Goal: Check status

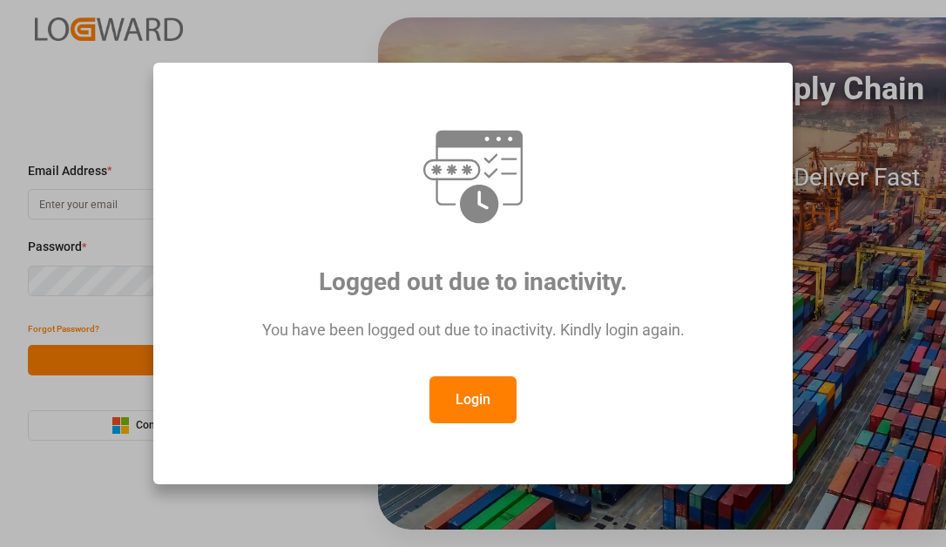
click at [455, 387] on button "Login" at bounding box center [472, 399] width 87 height 47
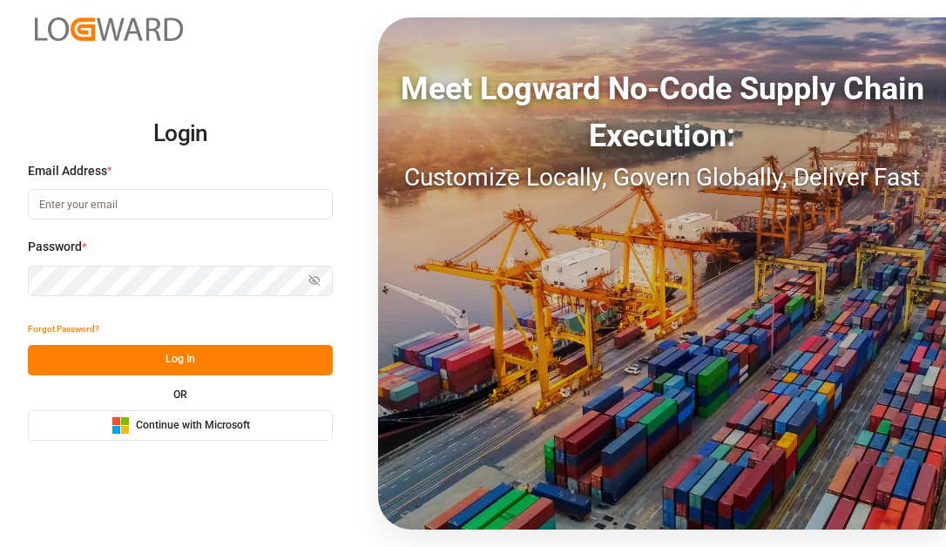
click at [172, 421] on span "Continue with Microsoft" at bounding box center [193, 426] width 114 height 16
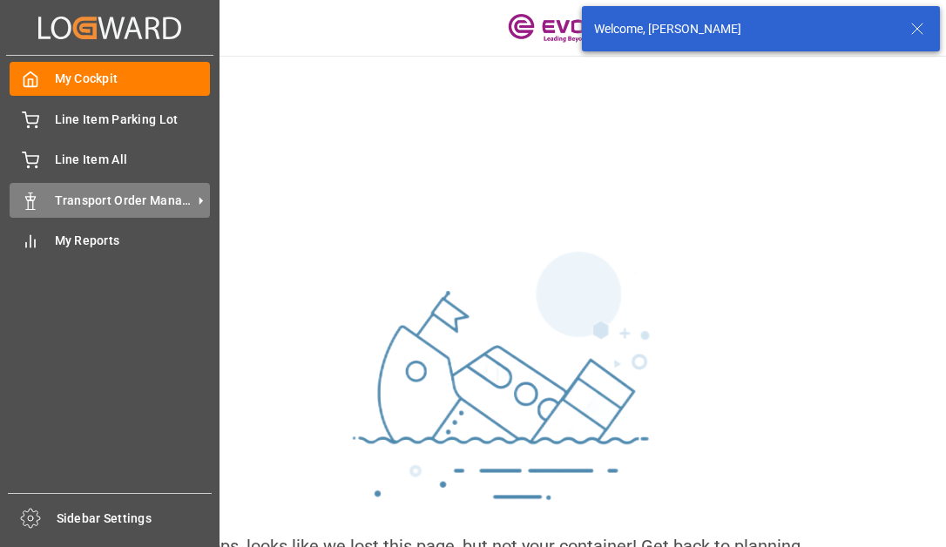
click at [35, 194] on icon at bounding box center [30, 201] width 17 height 17
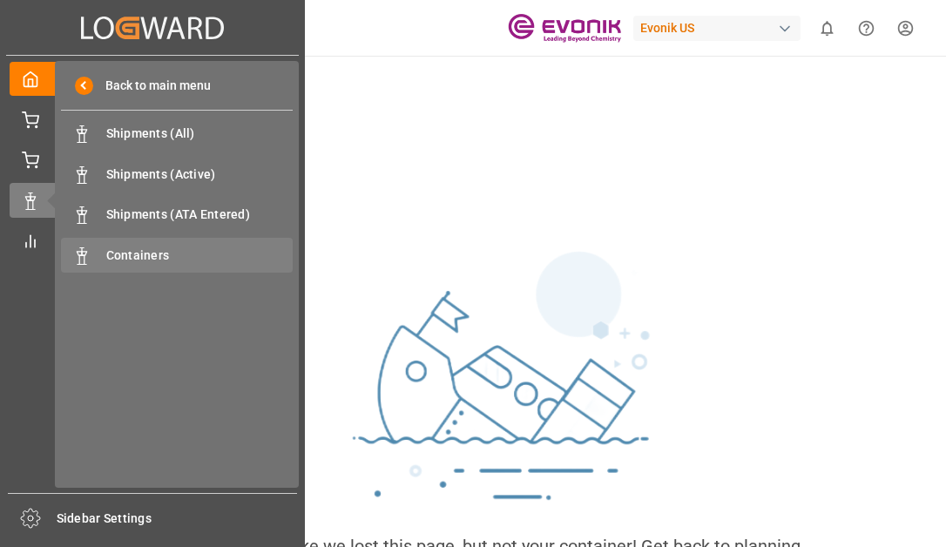
click at [125, 255] on span "Containers" at bounding box center [199, 256] width 187 height 18
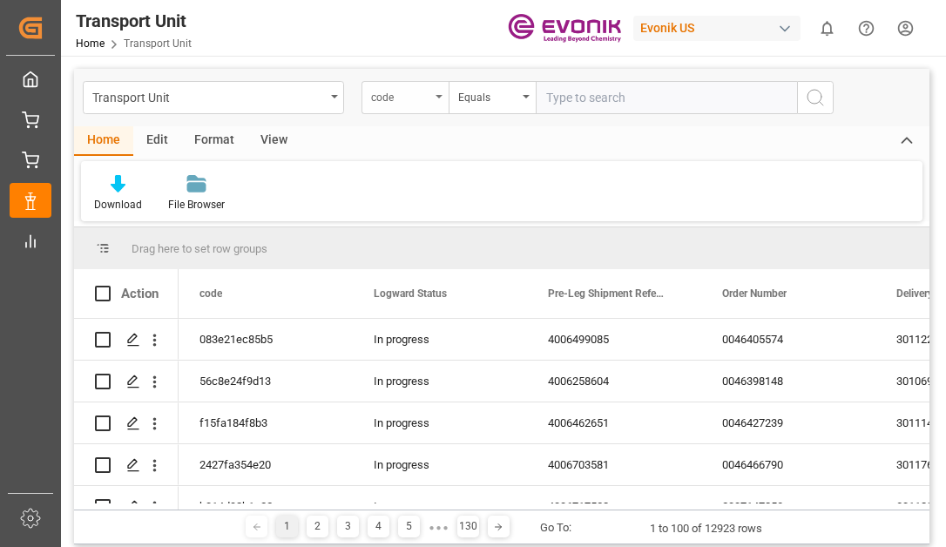
click at [387, 105] on div "code" at bounding box center [405, 97] width 87 height 33
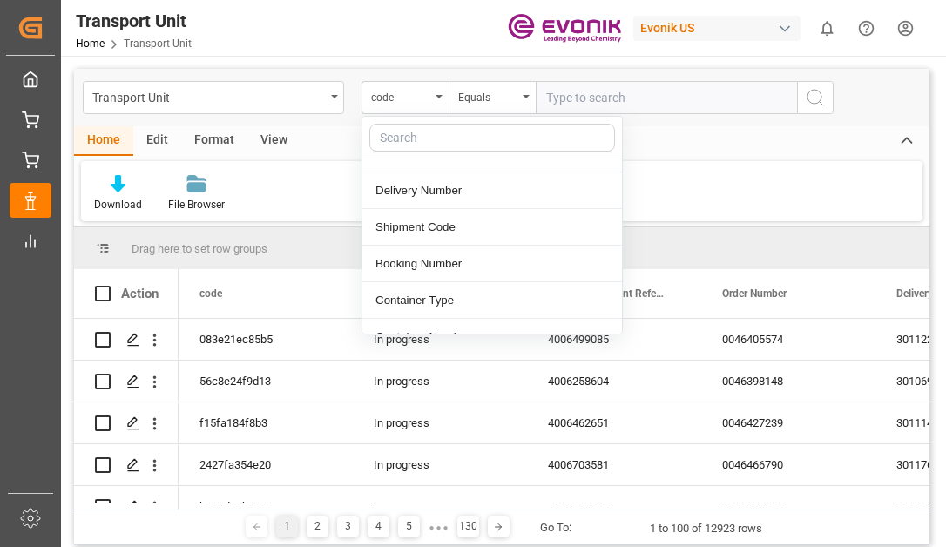
scroll to position [174, 0]
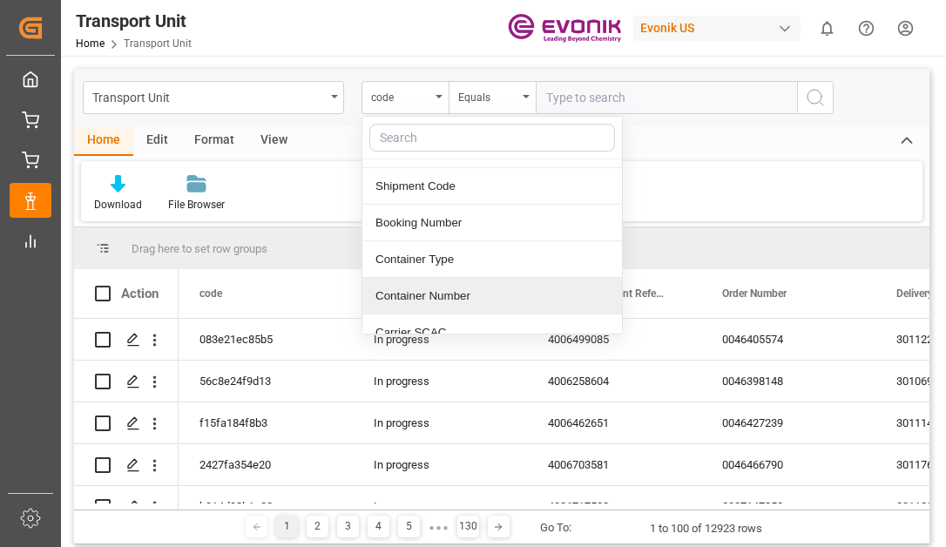
click at [416, 286] on div "Container Number" at bounding box center [492, 296] width 260 height 37
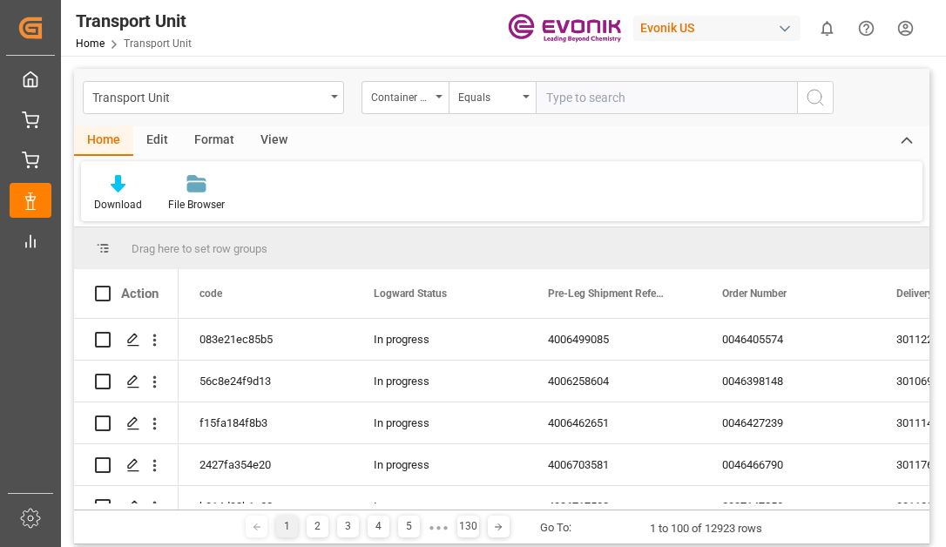
click at [582, 112] on input "text" at bounding box center [666, 97] width 261 height 33
click at [625, 104] on input "text" at bounding box center [666, 97] width 261 height 33
type input "CSLU1739317"
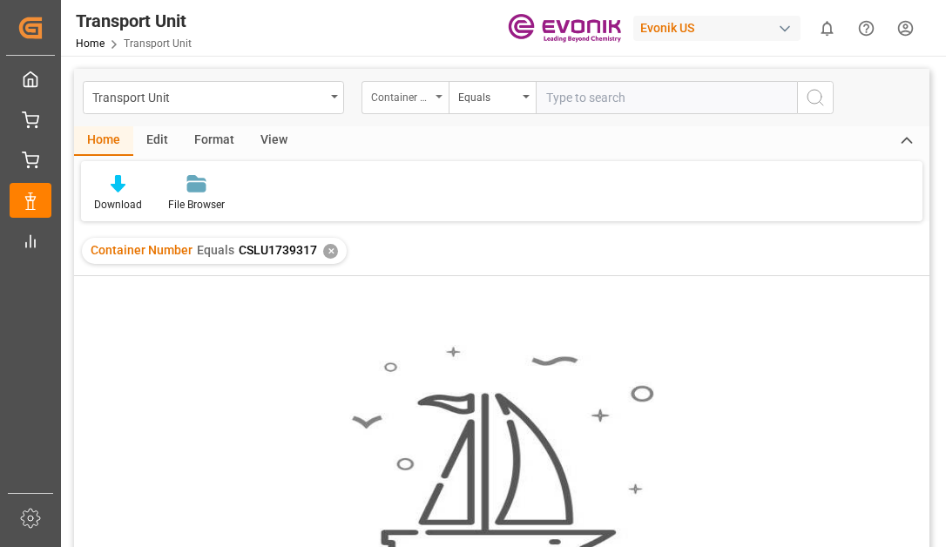
click at [411, 94] on div "Container Number" at bounding box center [400, 95] width 59 height 20
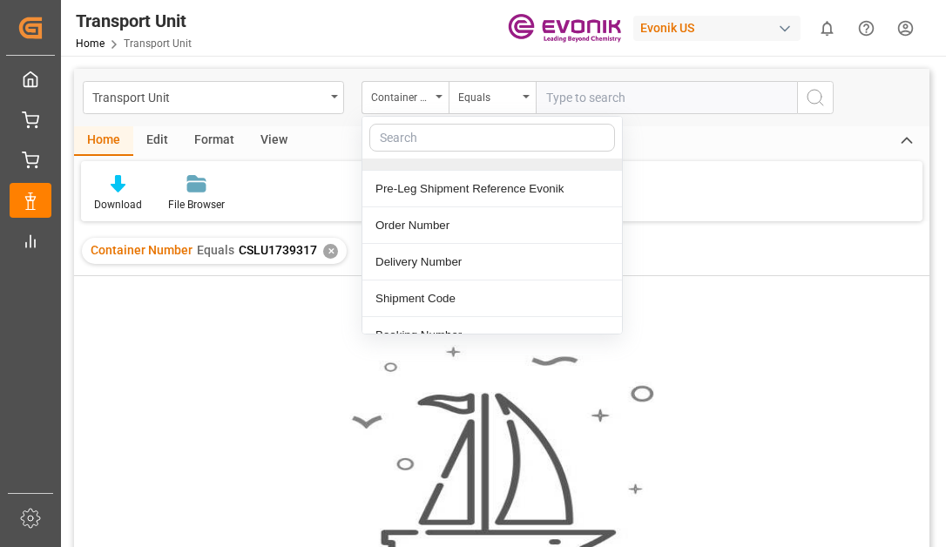
scroll to position [87, 0]
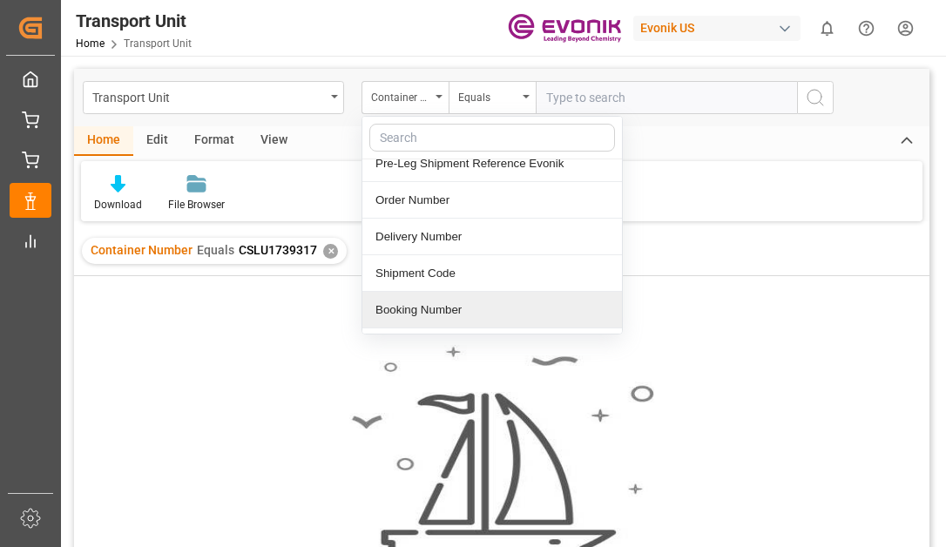
click at [434, 305] on div "Booking Number" at bounding box center [492, 310] width 260 height 37
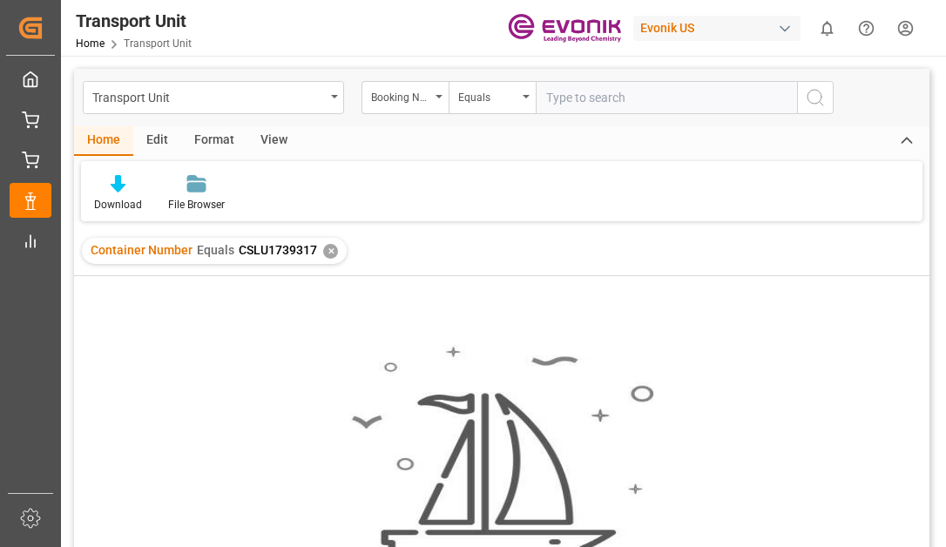
click at [644, 103] on input "text" at bounding box center [666, 97] width 261 height 33
click at [333, 249] on div "✕" at bounding box center [330, 251] width 15 height 15
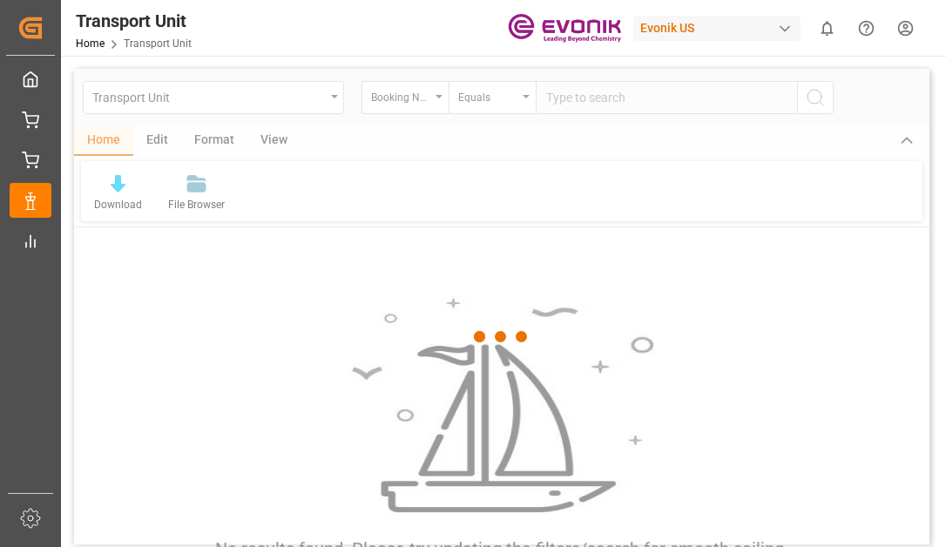
click at [622, 97] on div at bounding box center [501, 337] width 855 height 537
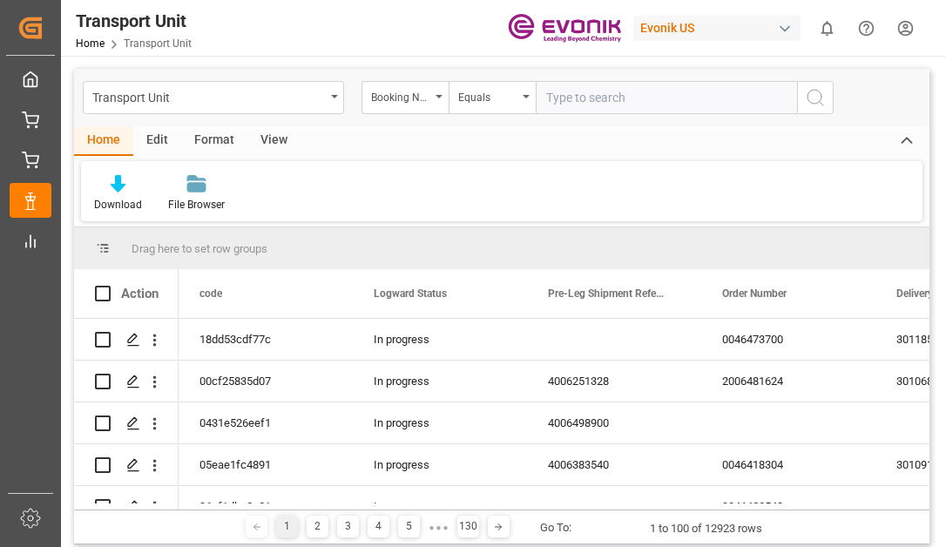
click at [620, 91] on input "text" at bounding box center [666, 97] width 261 height 33
type input "6428195081"
